Goal: Information Seeking & Learning: Learn about a topic

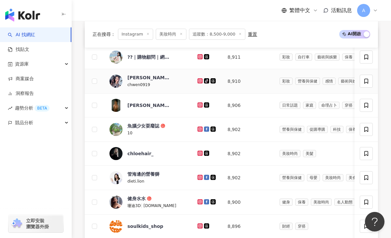
scroll to position [263, 0]
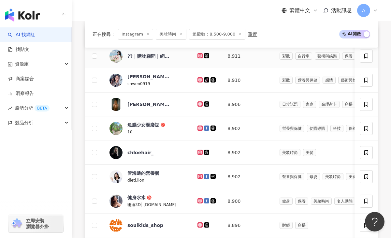
click at [200, 56] on icon at bounding box center [200, 55] width 1 height 1
click at [199, 81] on icon at bounding box center [200, 79] width 3 height 3
click at [199, 105] on icon at bounding box center [200, 103] width 3 height 3
click at [199, 127] on icon at bounding box center [200, 127] width 3 height 3
click at [200, 152] on icon at bounding box center [200, 152] width 1 height 1
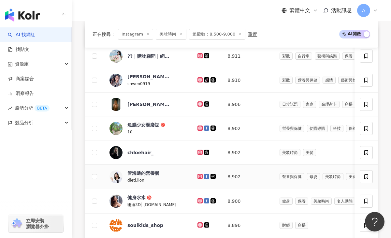
click at [198, 178] on icon at bounding box center [200, 176] width 4 height 4
click at [200, 200] on icon at bounding box center [200, 200] width 1 height 1
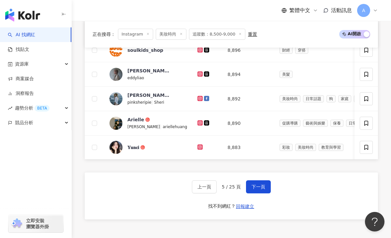
scroll to position [440, 0]
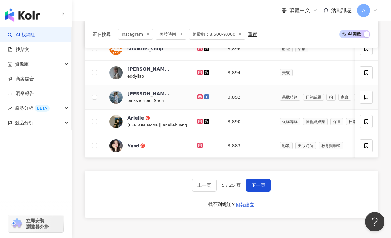
click at [197, 98] on icon at bounding box center [199, 96] width 5 height 5
click at [198, 122] on icon at bounding box center [200, 121] width 4 height 4
click at [199, 145] on icon at bounding box center [200, 145] width 3 height 3
click at [256, 187] on button "下一頁" at bounding box center [258, 185] width 25 height 13
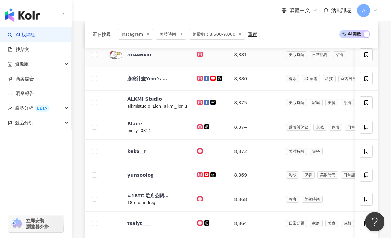
scroll to position [265, 0]
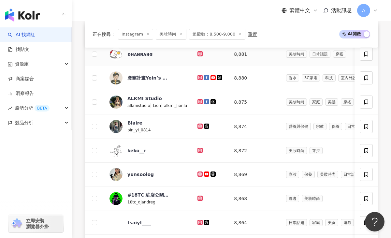
click at [199, 54] on icon at bounding box center [200, 53] width 3 height 3
click at [200, 76] on icon at bounding box center [200, 77] width 3 height 3
click at [199, 100] on icon at bounding box center [200, 101] width 3 height 3
click at [199, 150] on icon at bounding box center [199, 150] width 1 height 1
click at [198, 174] on icon at bounding box center [200, 174] width 4 height 4
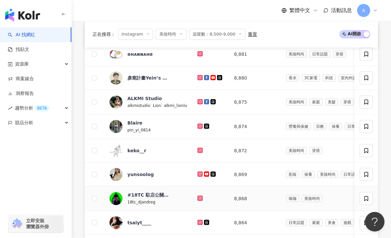
click at [199, 198] on icon at bounding box center [199, 197] width 1 height 1
click at [199, 222] on icon at bounding box center [199, 222] width 1 height 1
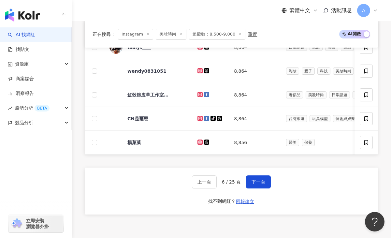
scroll to position [444, 0]
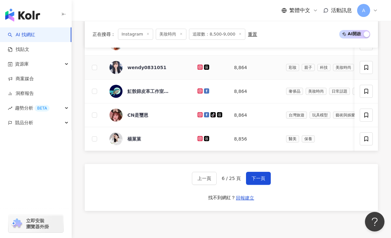
click at [199, 67] on icon at bounding box center [200, 67] width 4 height 4
click at [199, 114] on icon at bounding box center [199, 114] width 1 height 1
click at [198, 139] on icon at bounding box center [200, 139] width 4 height 4
click at [258, 180] on span "下一頁" at bounding box center [259, 178] width 14 height 5
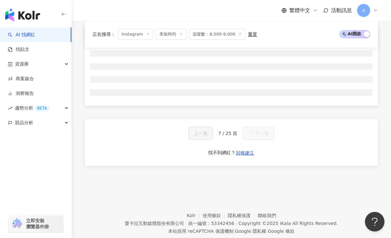
scroll to position [260, 0]
